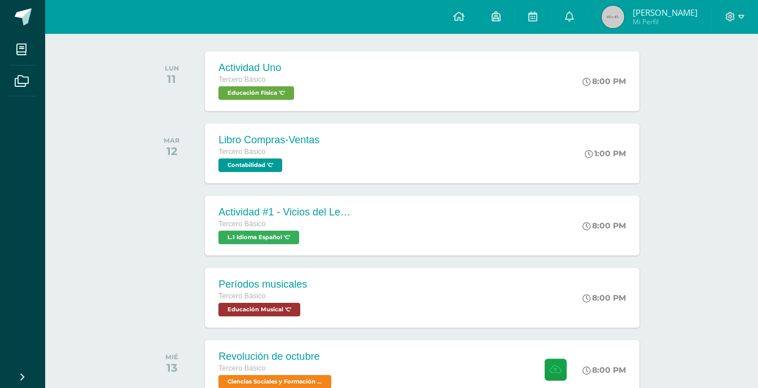
scroll to position [172, 0]
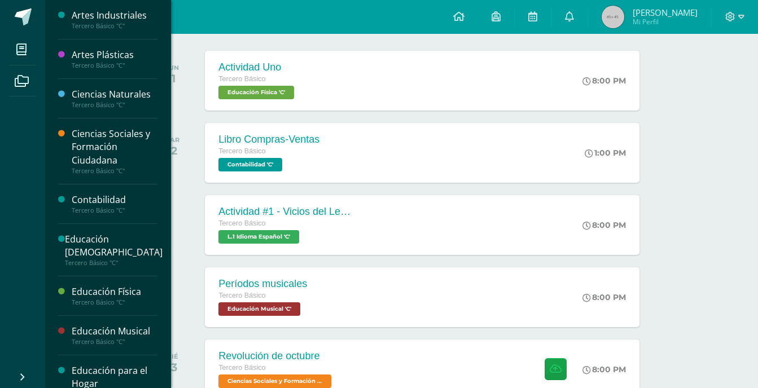
click at [113, 135] on div "Ciencias Sociales y Formación Ciudadana" at bounding box center [115, 147] width 86 height 39
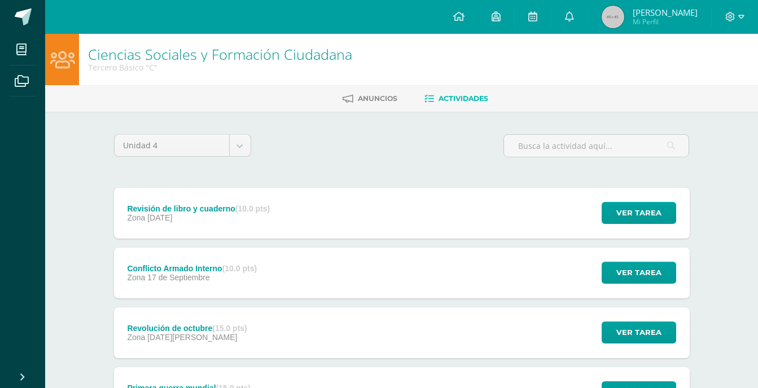
scroll to position [105, 0]
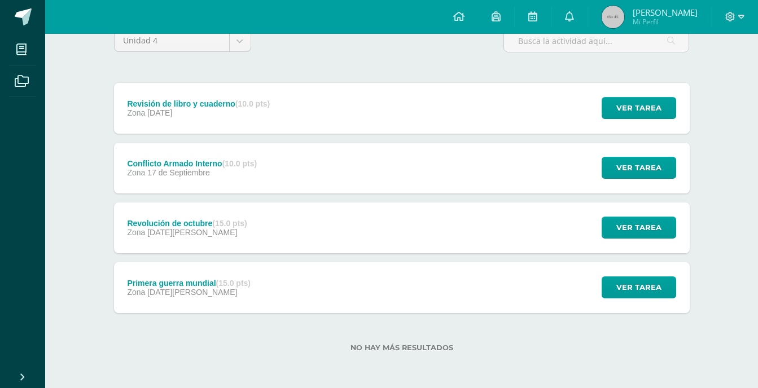
click at [246, 283] on strong "(15.0 pts)" at bounding box center [233, 283] width 34 height 9
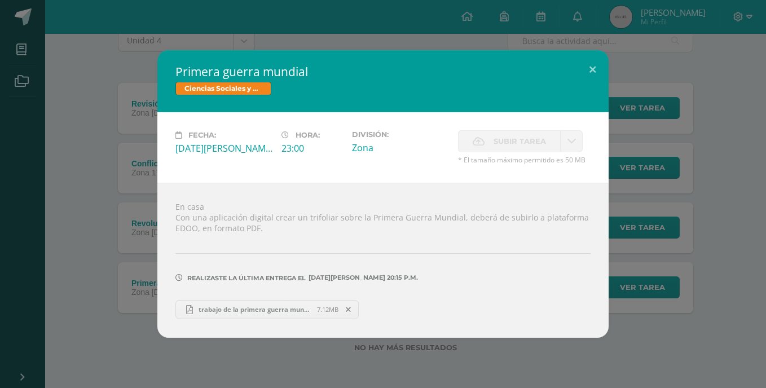
click at [119, 248] on div "Primera guerra mundial Ciencias Sociales y Formación Ciudadana Fecha: Jueves 07…" at bounding box center [383, 193] width 757 height 287
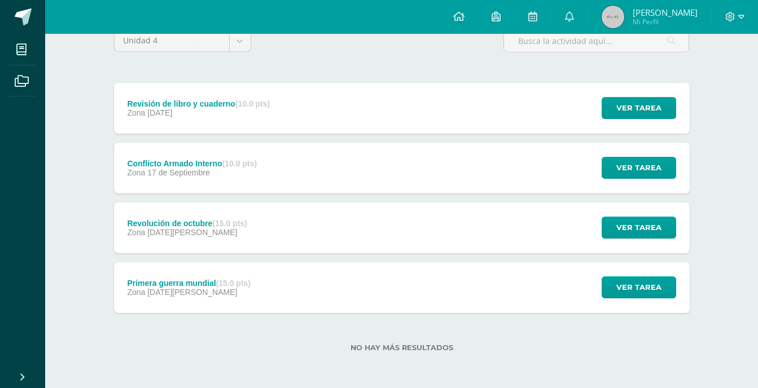
click at [170, 234] on span "13 de Agosto" at bounding box center [192, 232] width 90 height 9
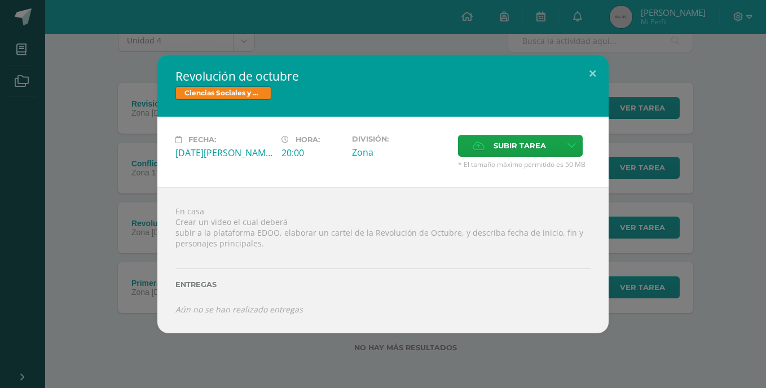
drag, startPoint x: 120, startPoint y: 208, endPoint x: 122, endPoint y: 169, distance: 39.0
click at [122, 169] on div "Revolución de octubre Ciencias Sociales y Formación Ciudadana Fecha: Miércoles …" at bounding box center [383, 194] width 757 height 279
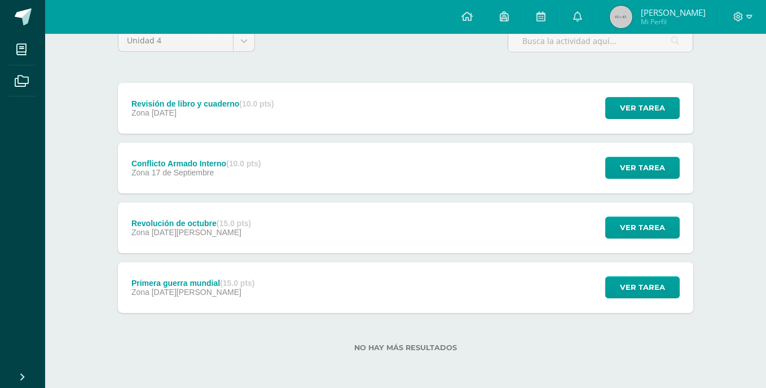
click at [122, 169] on div "Revolución de octubre Ciencias Sociales y Formación Ciudadana Fecha: Miércoles …" at bounding box center [383, 194] width 757 height 279
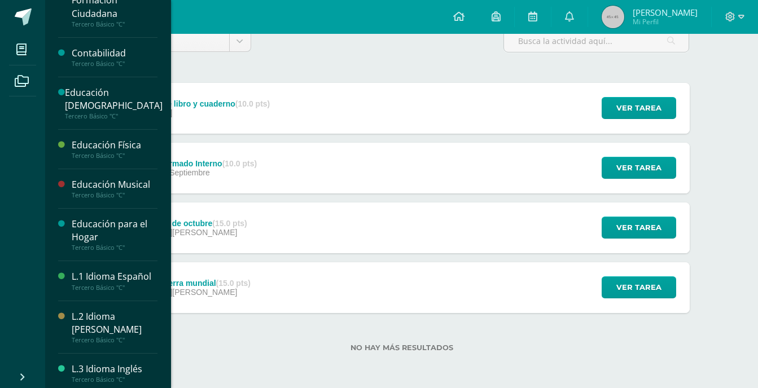
scroll to position [147, 0]
click at [113, 326] on div "L.2 Idioma [PERSON_NAME]" at bounding box center [115, 323] width 86 height 26
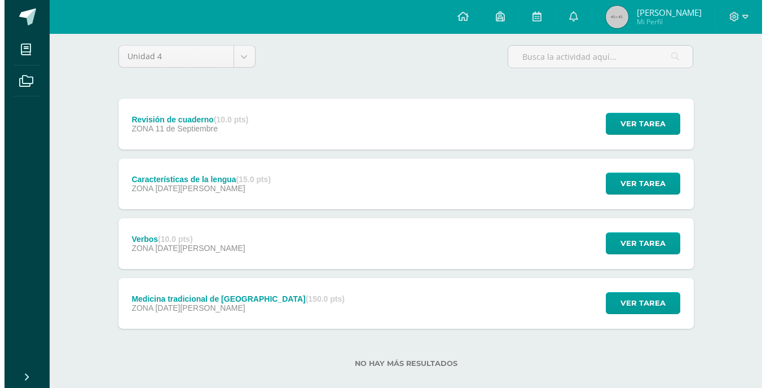
scroll to position [90, 0]
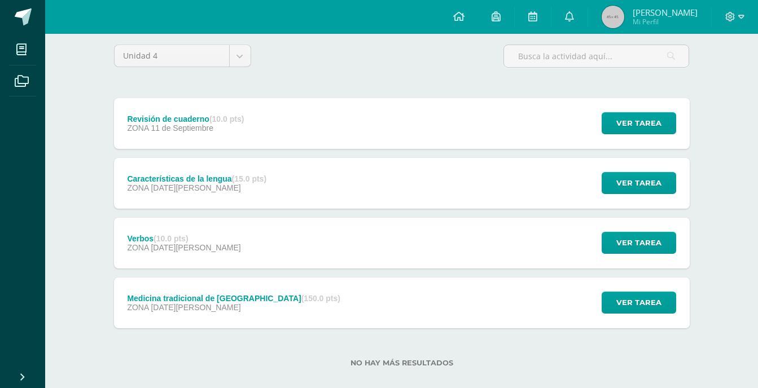
click at [241, 307] on div "ZONA [DATE][PERSON_NAME]" at bounding box center [233, 307] width 213 height 9
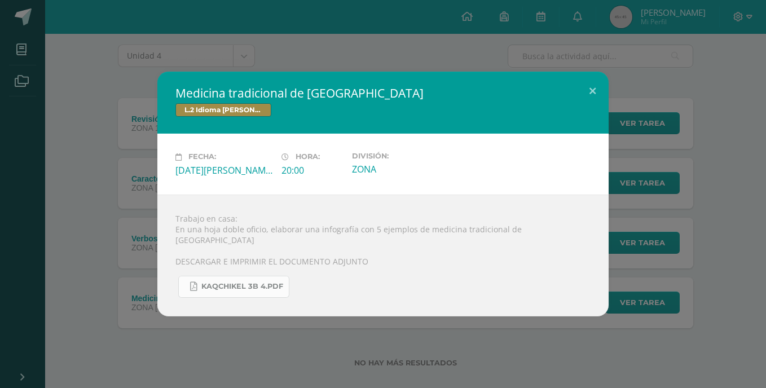
click at [237, 286] on span "KAQCHIKEL 3B 4.pdf" at bounding box center [242, 286] width 82 height 9
